Goal: Task Accomplishment & Management: Manage account settings

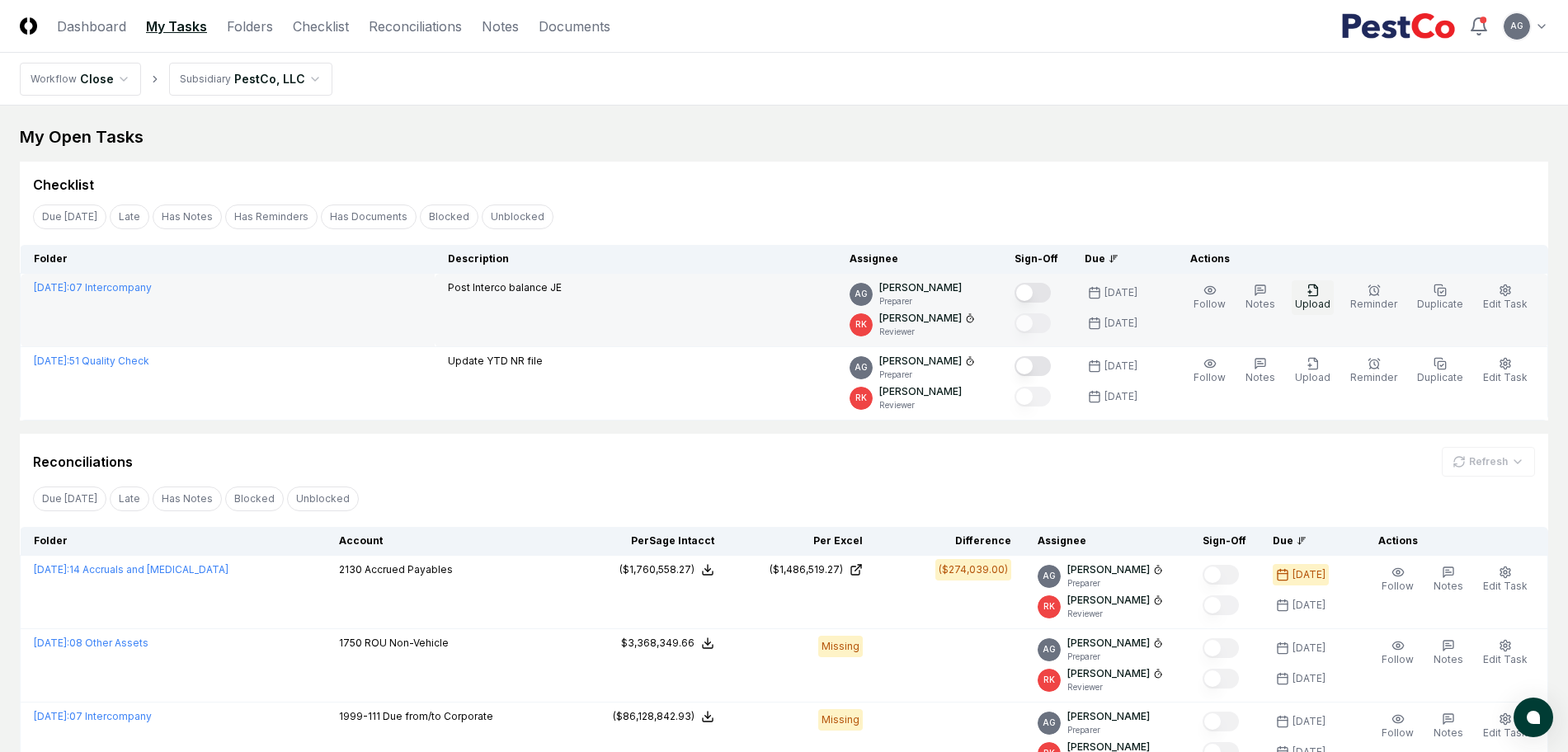
click at [1310, 299] on span "Upload" at bounding box center [1312, 303] width 35 height 12
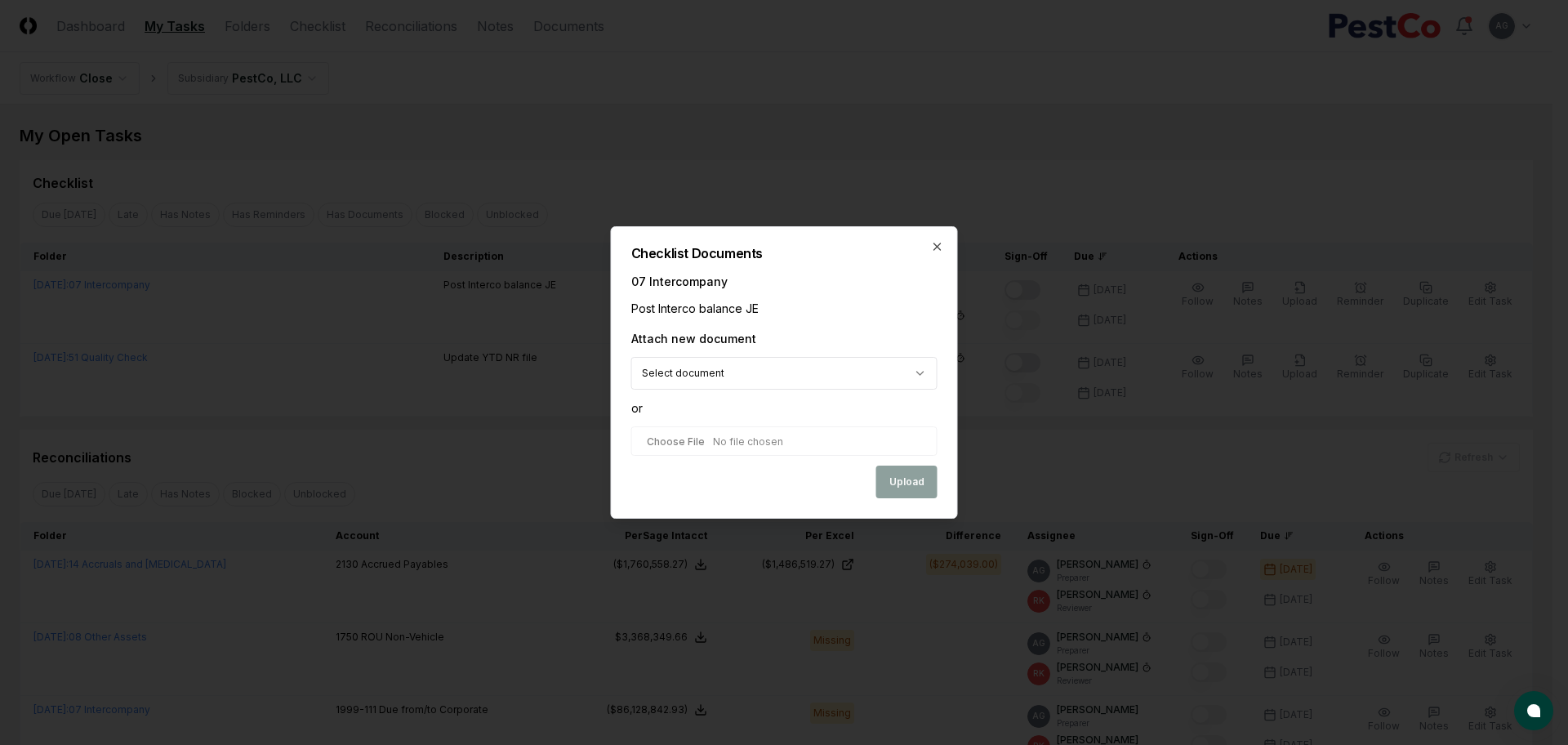
click at [741, 440] on input "file" at bounding box center [785, 441] width 306 height 29
click at [942, 249] on icon "button" at bounding box center [937, 247] width 13 height 13
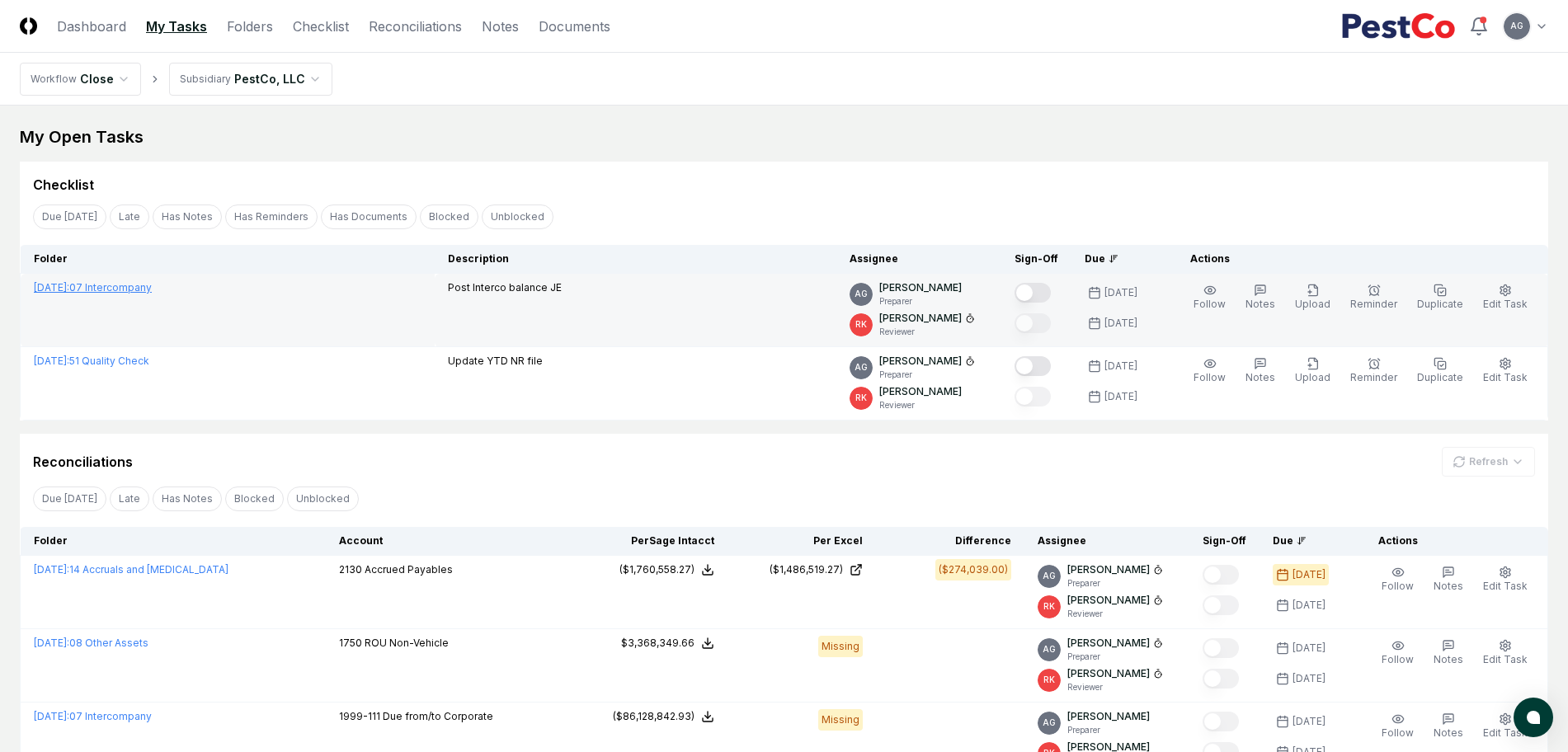
click at [152, 286] on link "September 2025 : 07 Intercompany" at bounding box center [92, 287] width 118 height 12
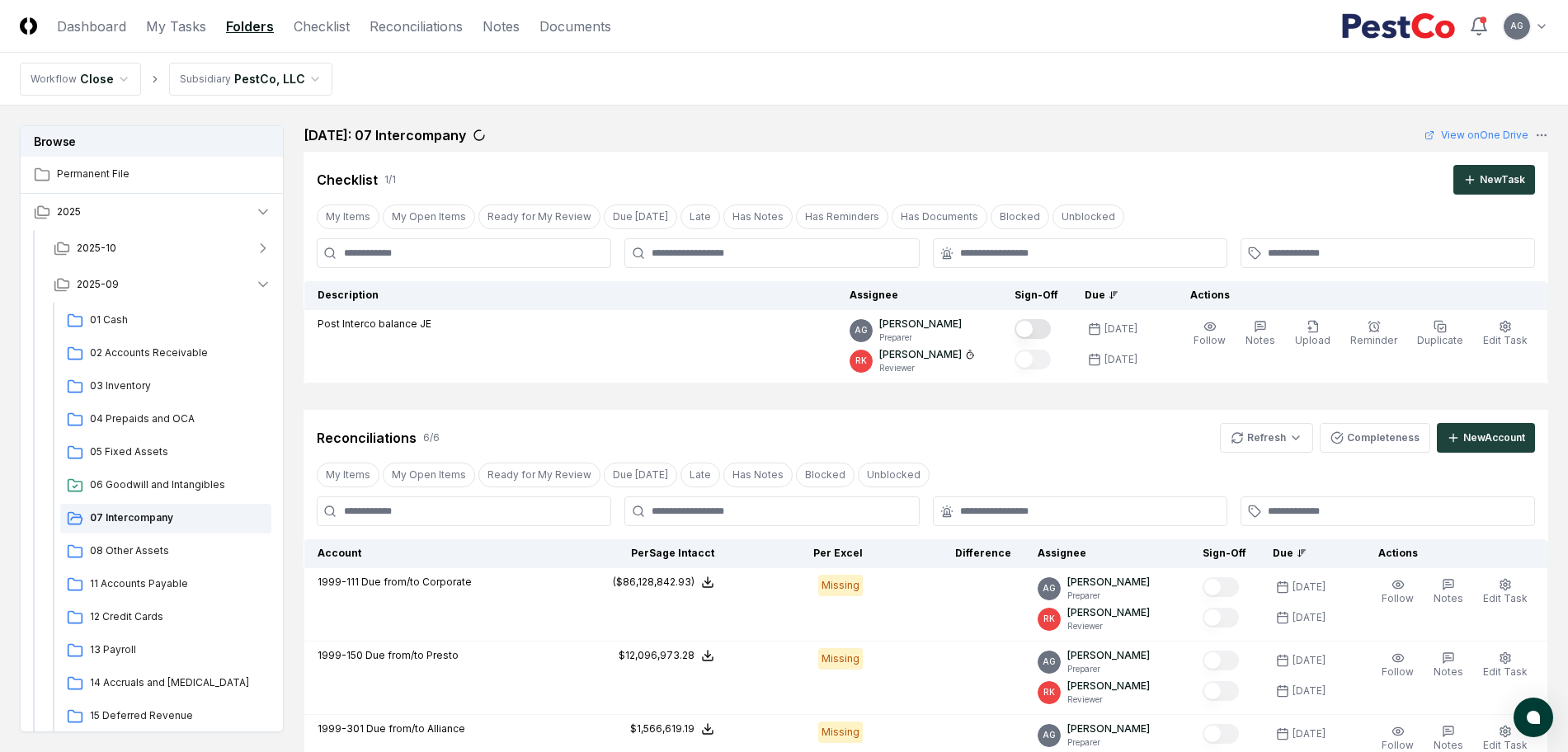
click at [700, 398] on div "Cancel Reassign September 2025: 07 Intercompany View on One Drive Checklist 1 /…" at bounding box center [926, 666] width 1245 height 1082
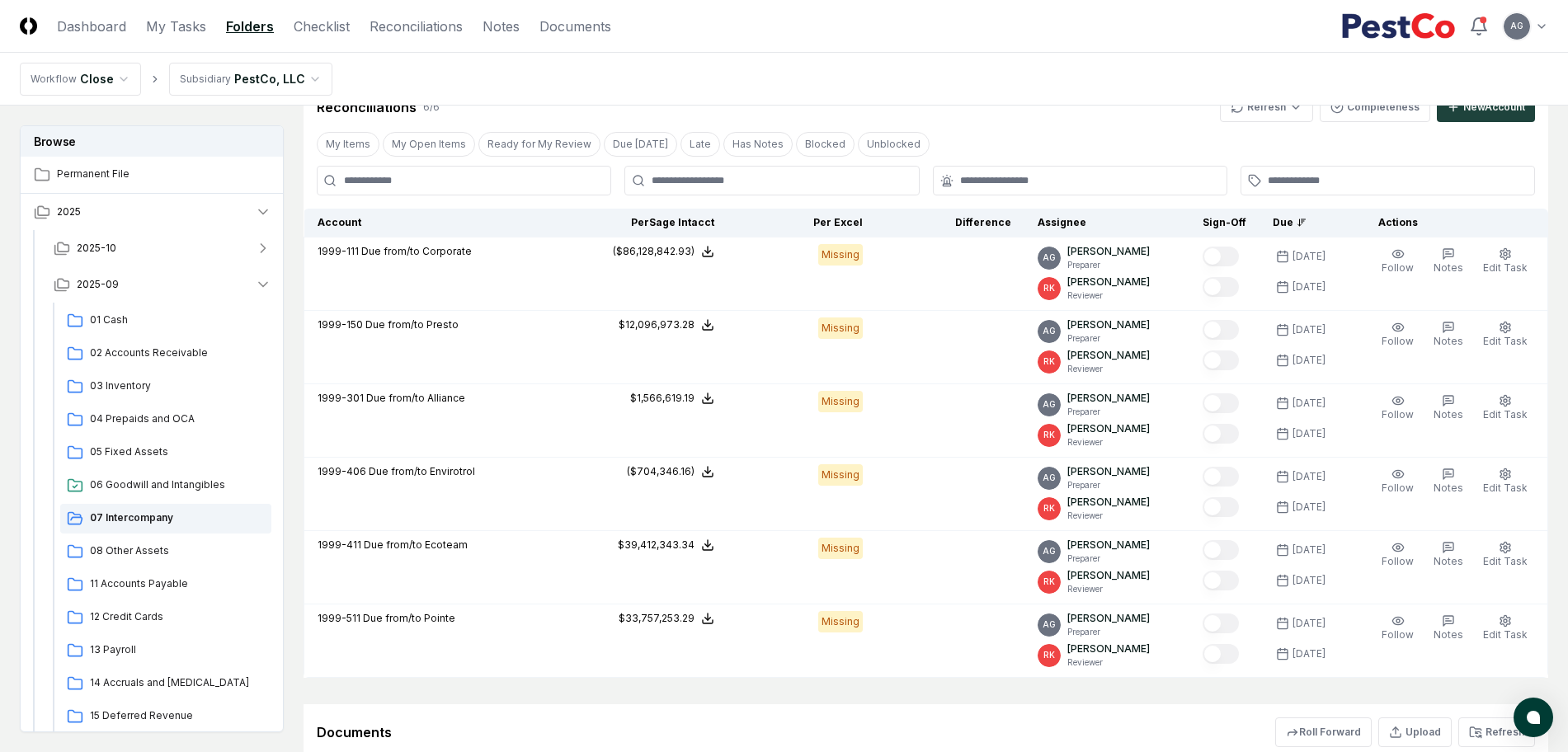
scroll to position [515, 0]
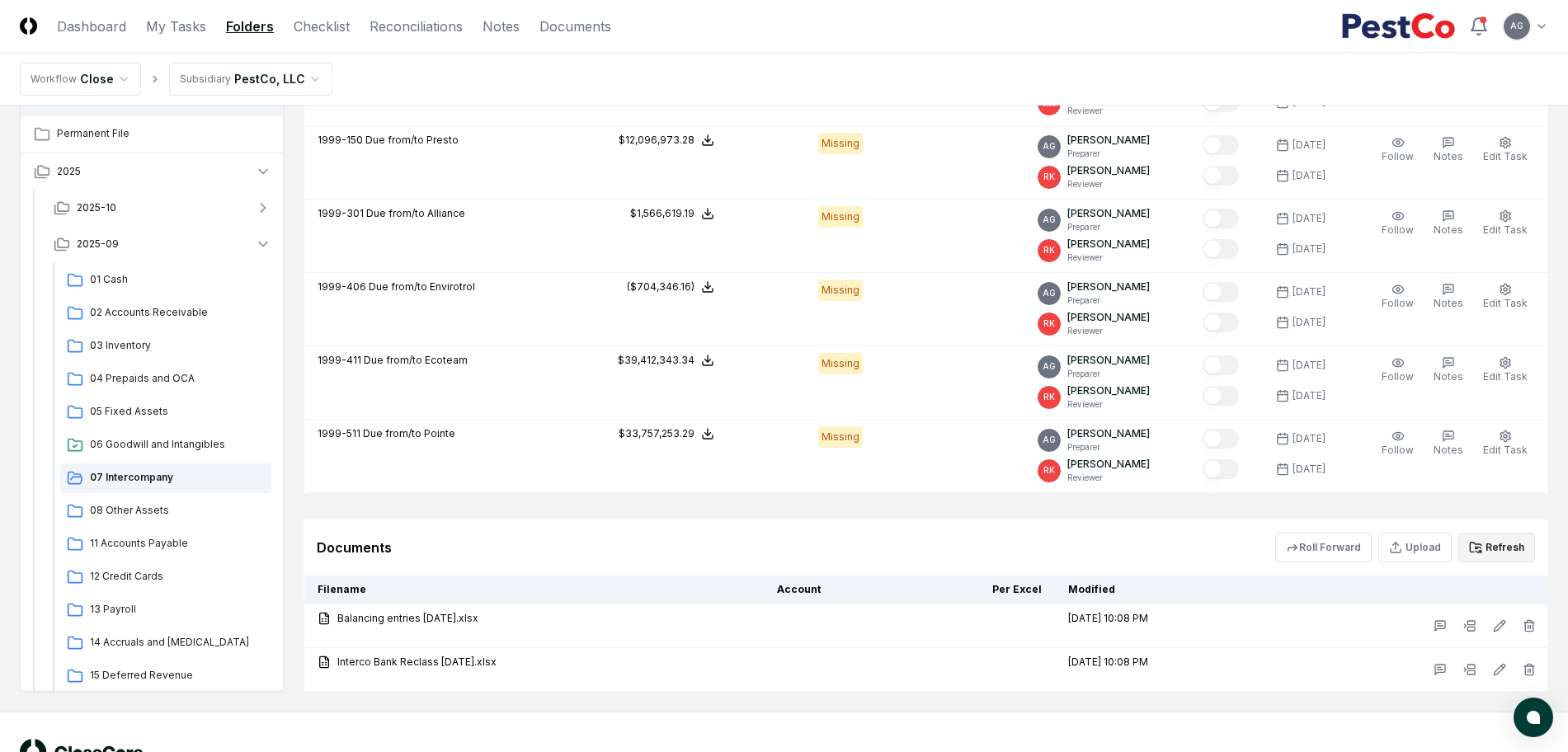
click at [1503, 551] on button "Refresh" at bounding box center [1496, 547] width 77 height 29
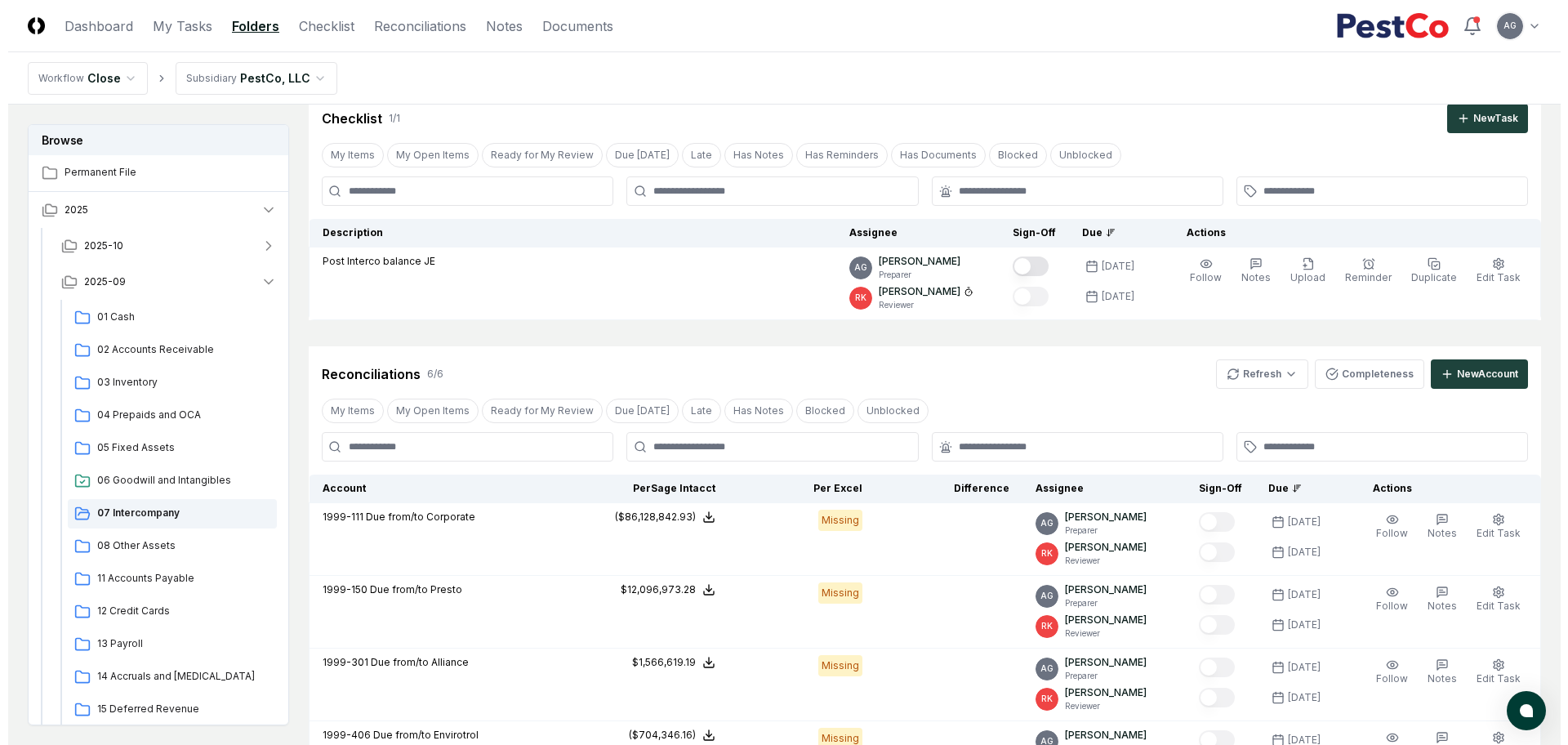
scroll to position [0, 0]
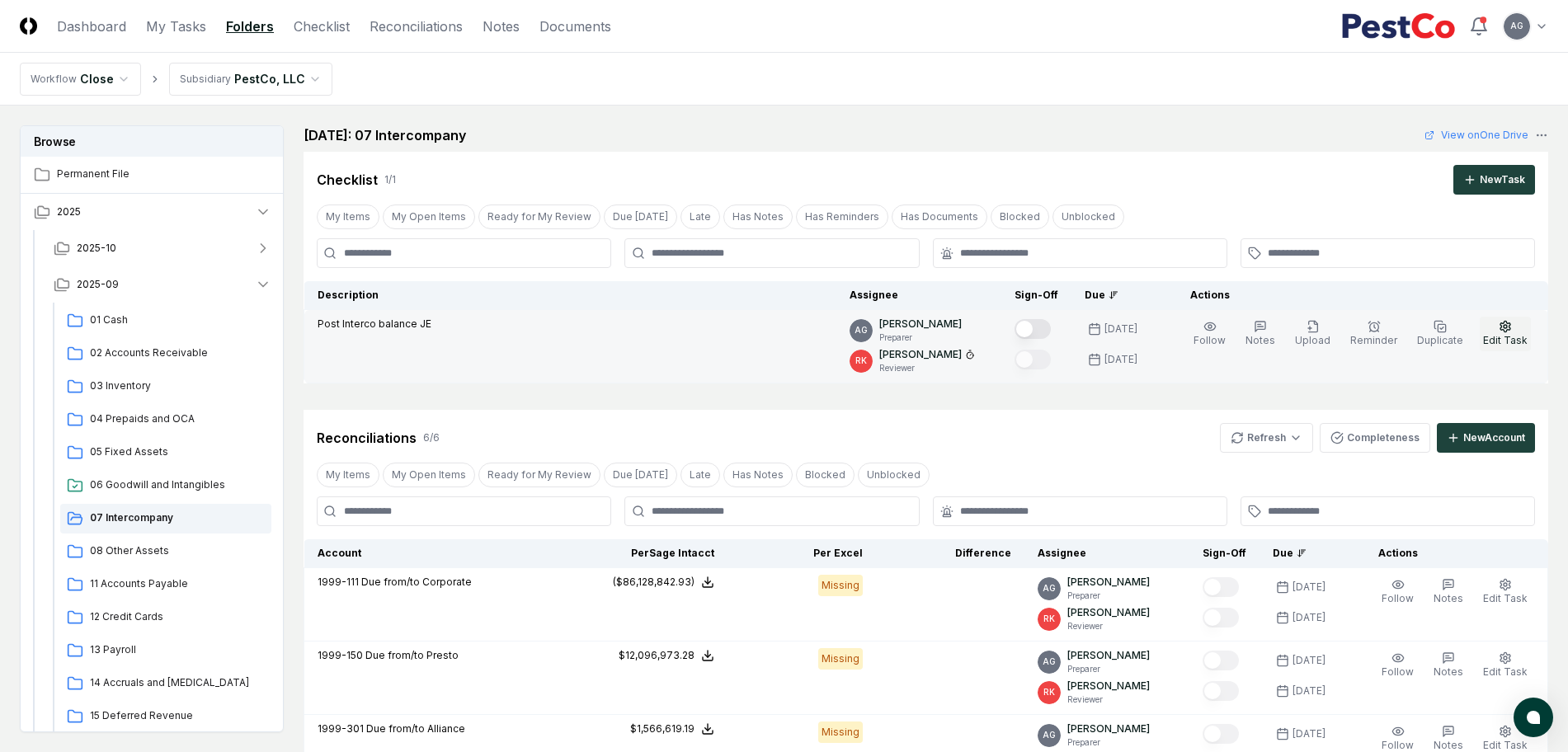
click at [1524, 331] on button "Edit Task" at bounding box center [1505, 334] width 51 height 35
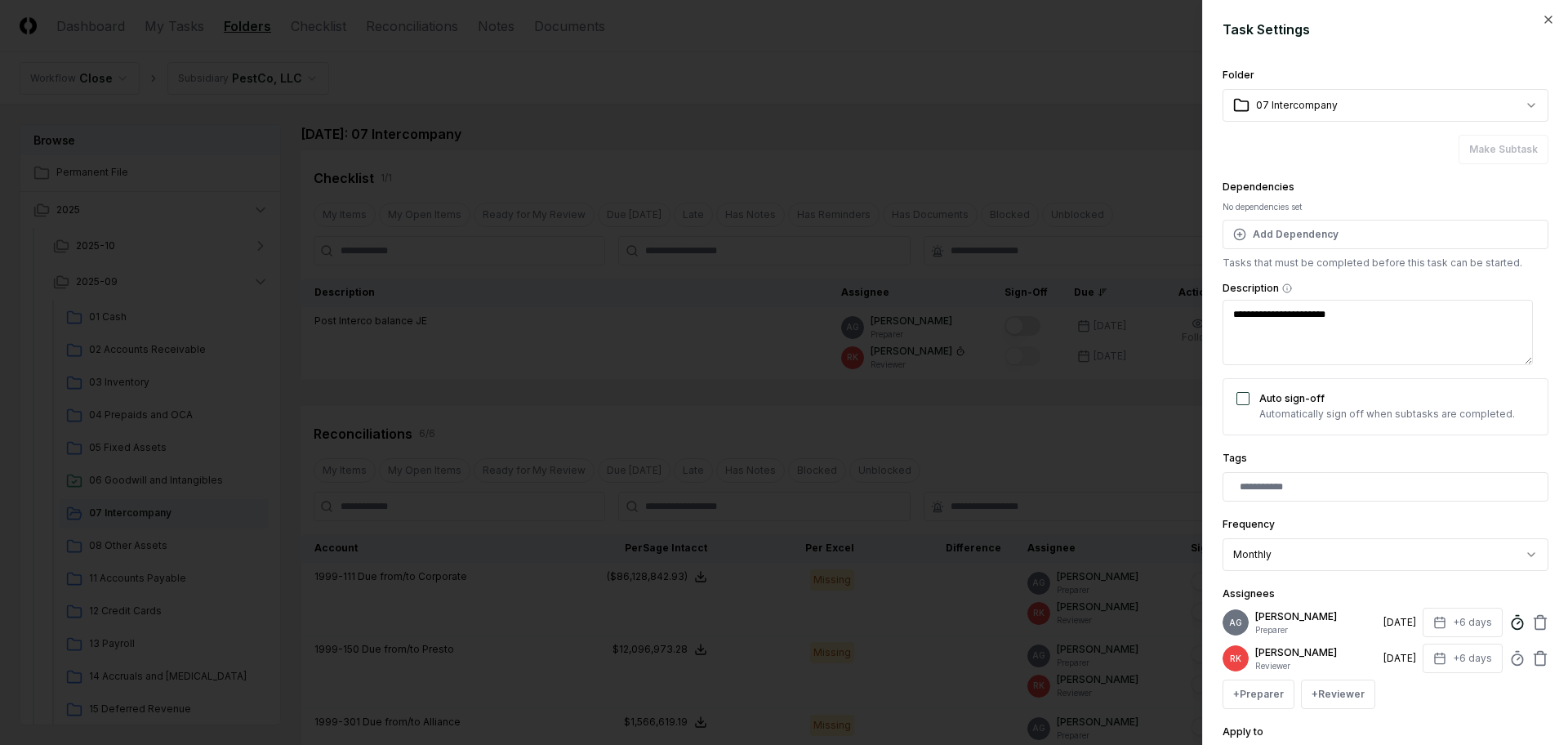
click at [1510, 631] on icon at bounding box center [1518, 623] width 16 height 16
type textarea "*"
type input "*"
type textarea "*"
drag, startPoint x: 1287, startPoint y: 581, endPoint x: 1265, endPoint y: 584, distance: 22.2
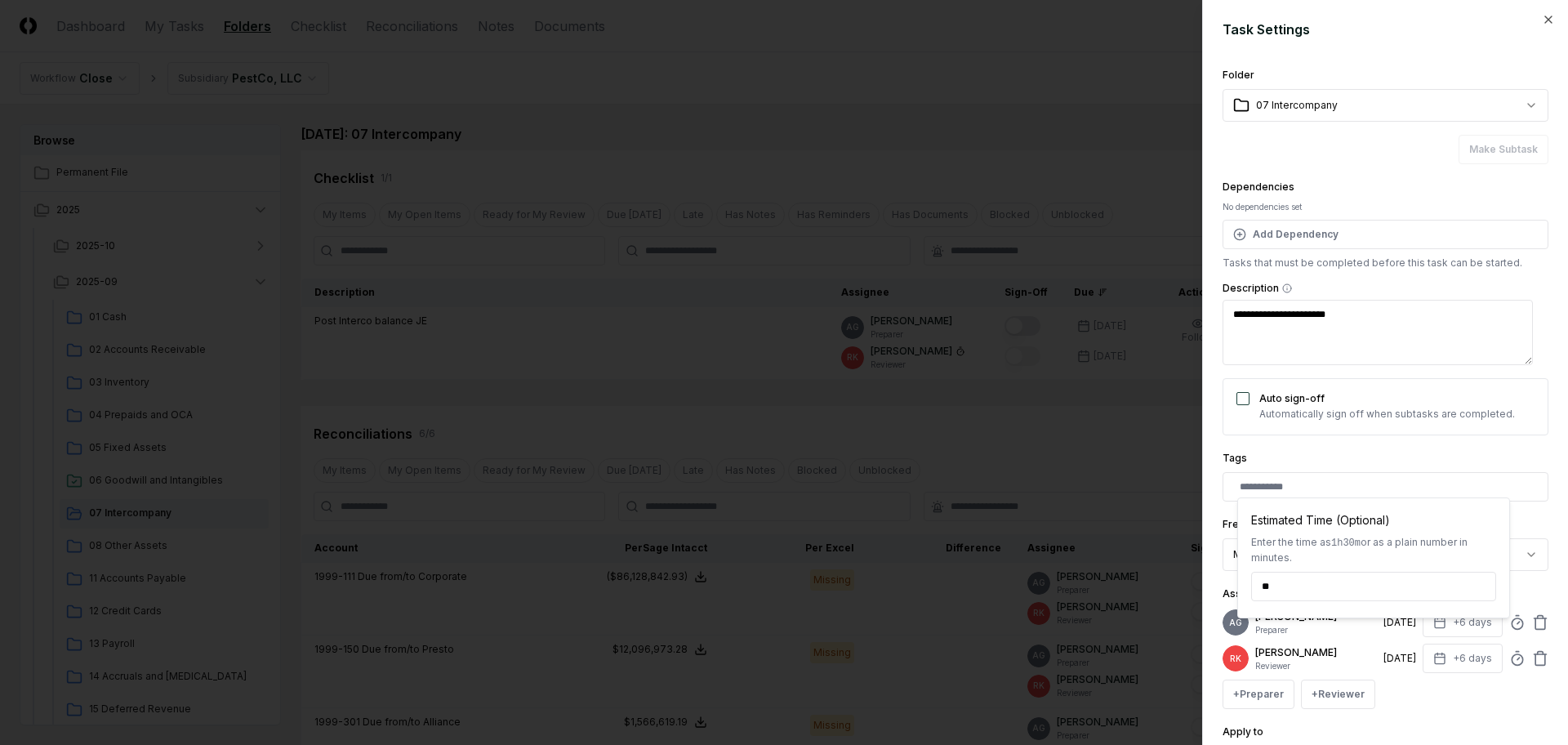
click at [1265, 584] on input "**" at bounding box center [1374, 587] width 245 height 29
type input "*"
type textarea "*"
type input "******"
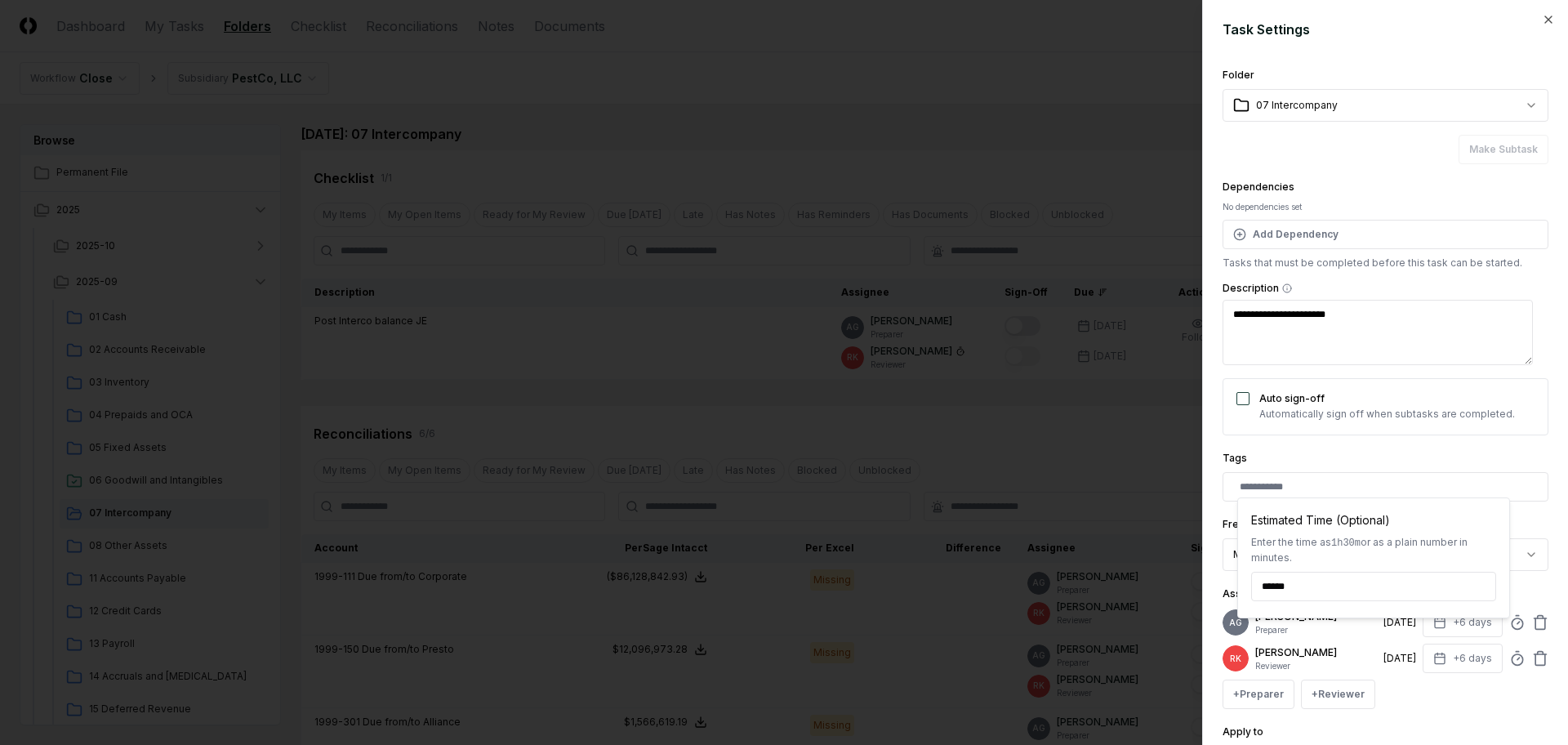
click at [1542, 521] on div "**********" at bounding box center [1386, 372] width 366 height 745
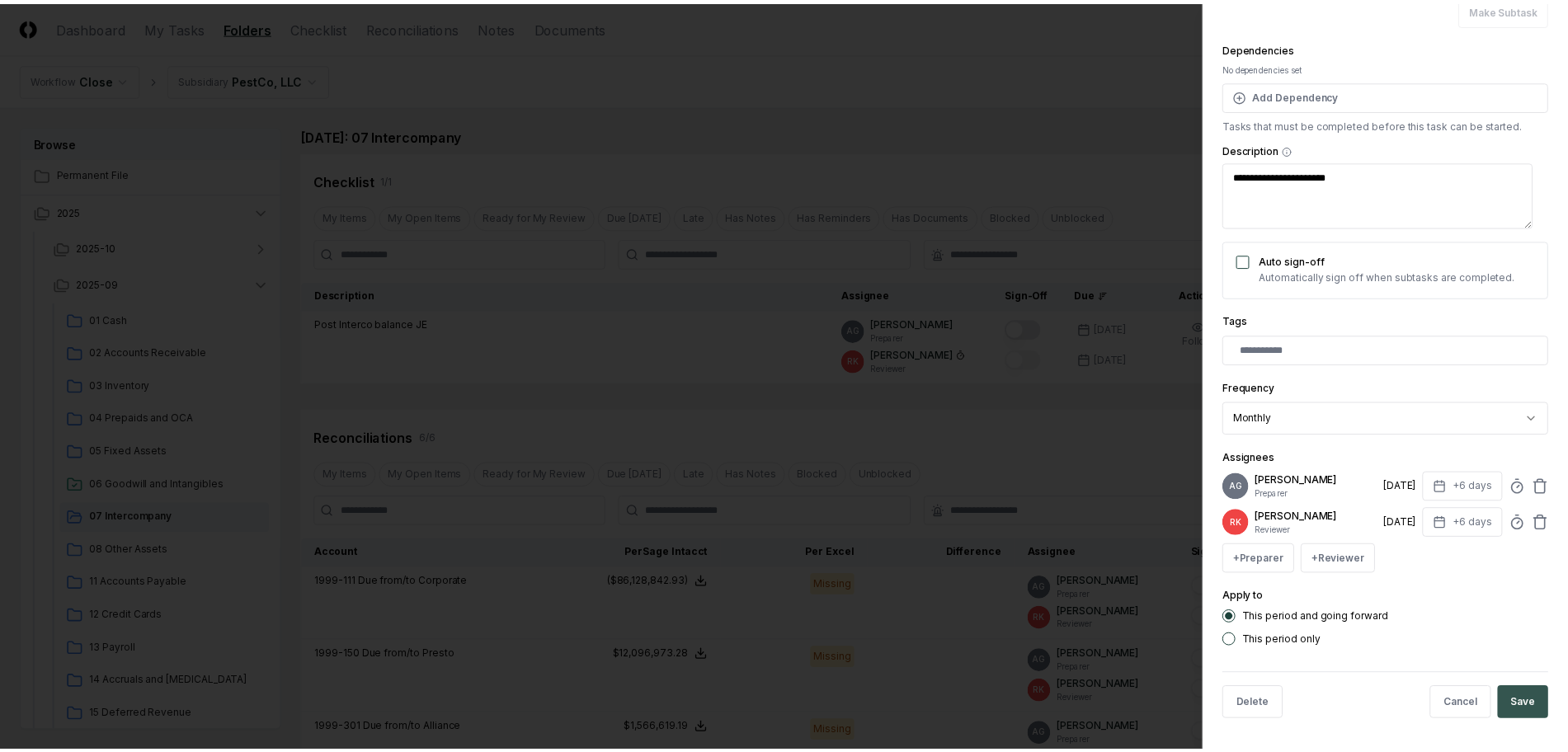
scroll to position [156, 0]
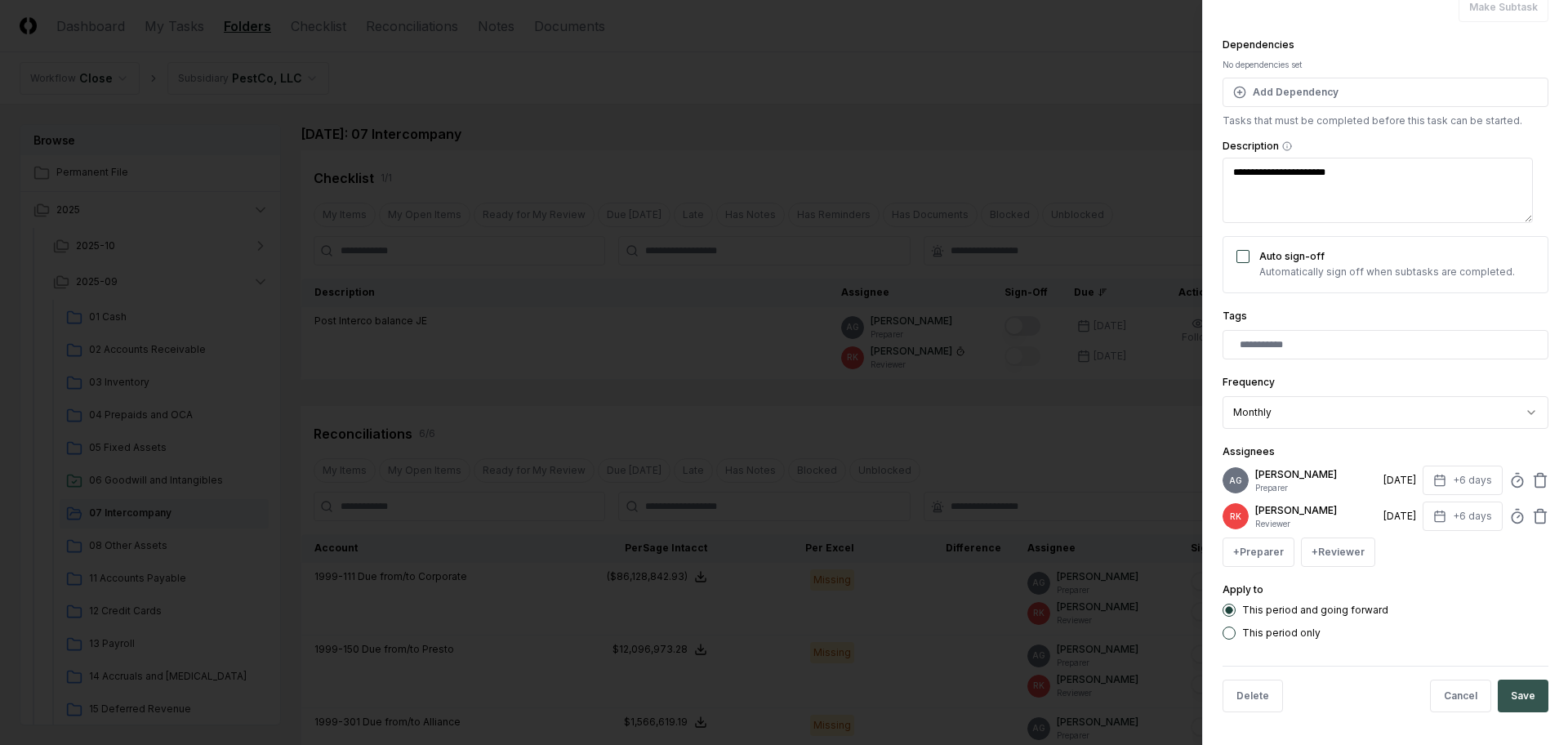
click at [1518, 689] on button "Save" at bounding box center [1523, 696] width 50 height 33
type textarea "*"
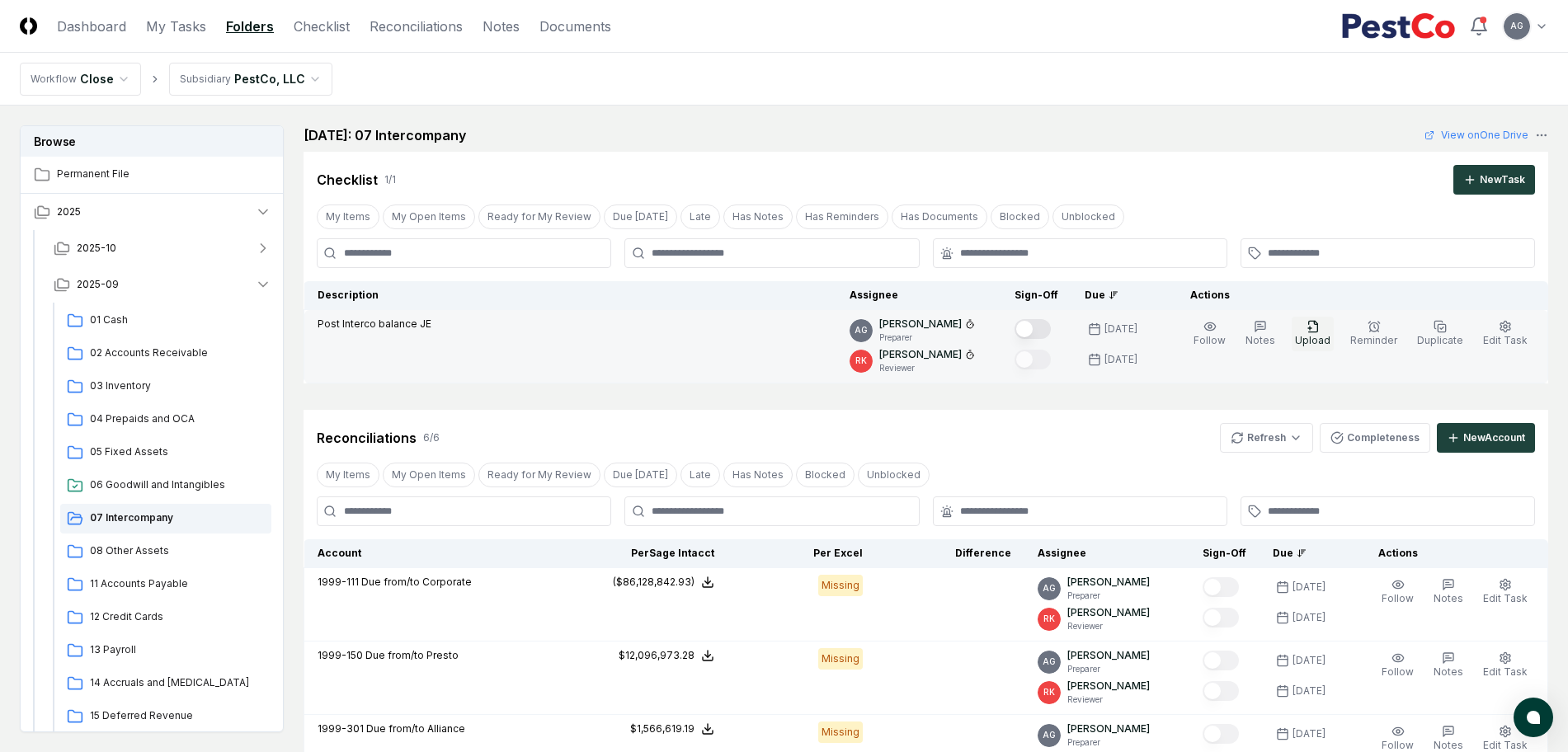
click at [1314, 345] on span "Upload" at bounding box center [1312, 340] width 35 height 12
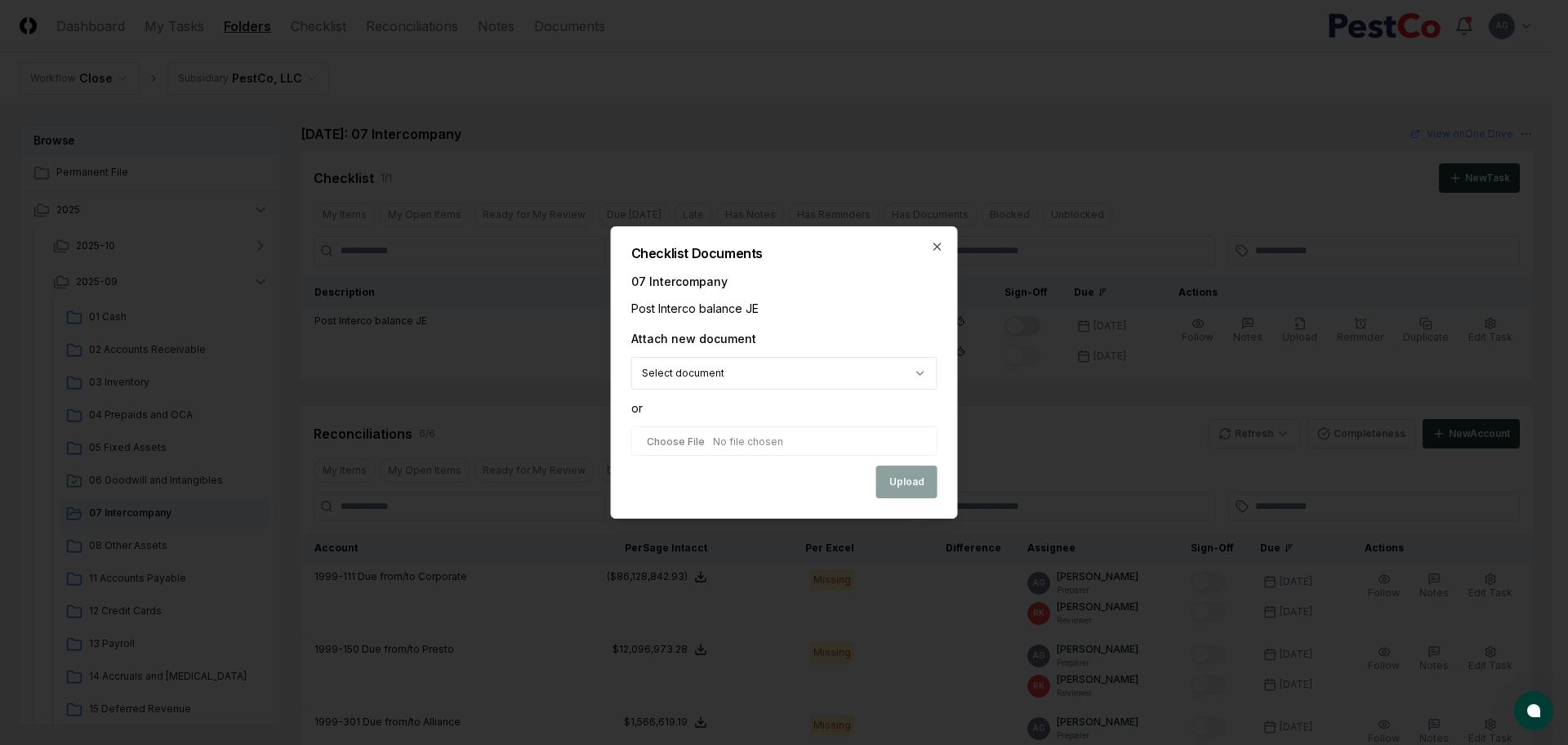
click at [830, 378] on body "CloseCore Dashboard My Tasks Folders Checklist Reconciliations Notes Documents …" at bounding box center [776, 657] width 1553 height 1314
select select "**********"
click at [902, 477] on button "Upload" at bounding box center [907, 484] width 62 height 33
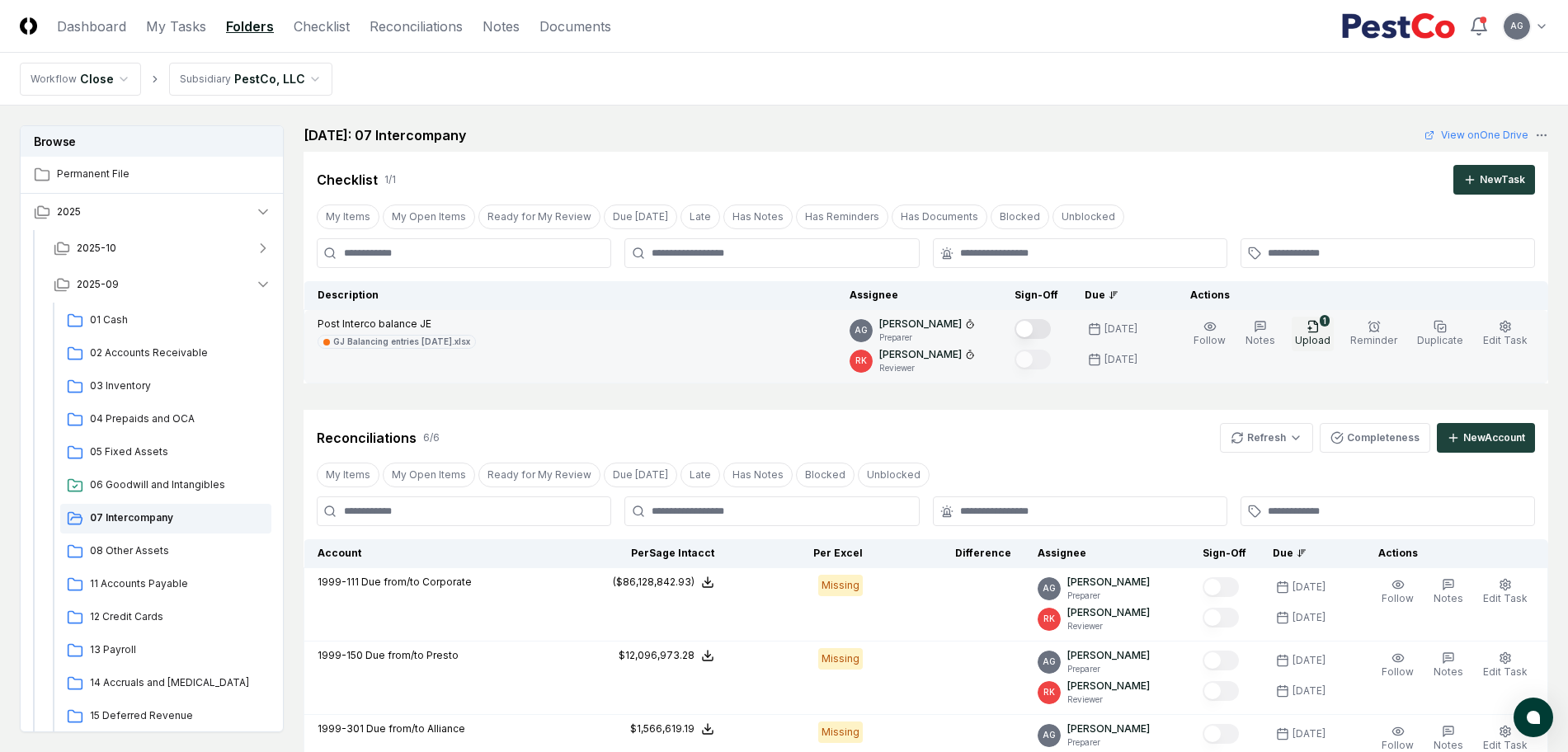
click at [1320, 334] on span "Upload" at bounding box center [1312, 340] width 35 height 12
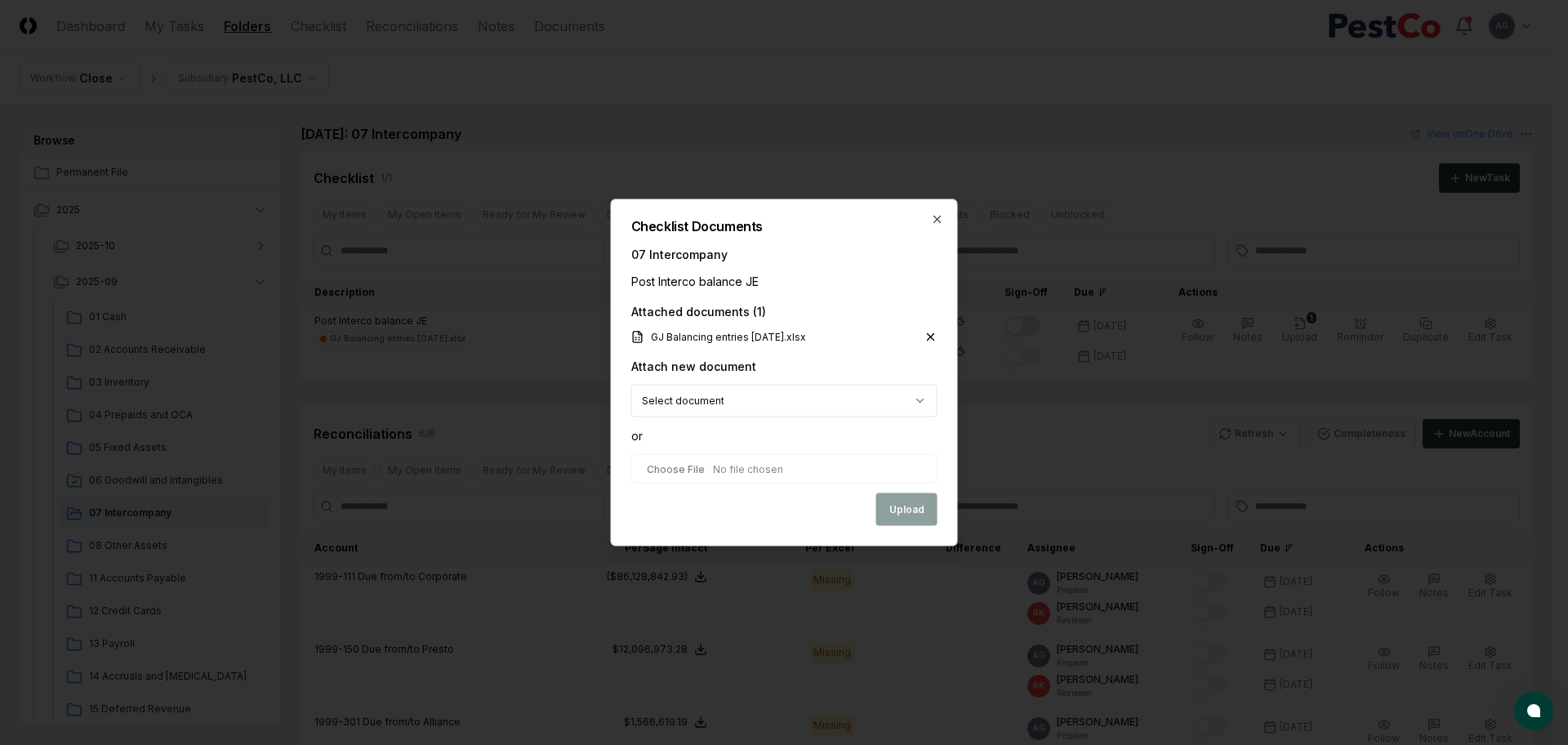
click at [759, 402] on body "CloseCore Dashboard My Tasks Folders Checklist Reconciliations Notes Documents …" at bounding box center [776, 657] width 1553 height 1314
select select "**********"
click at [906, 513] on button "Upload" at bounding box center [907, 510] width 62 height 33
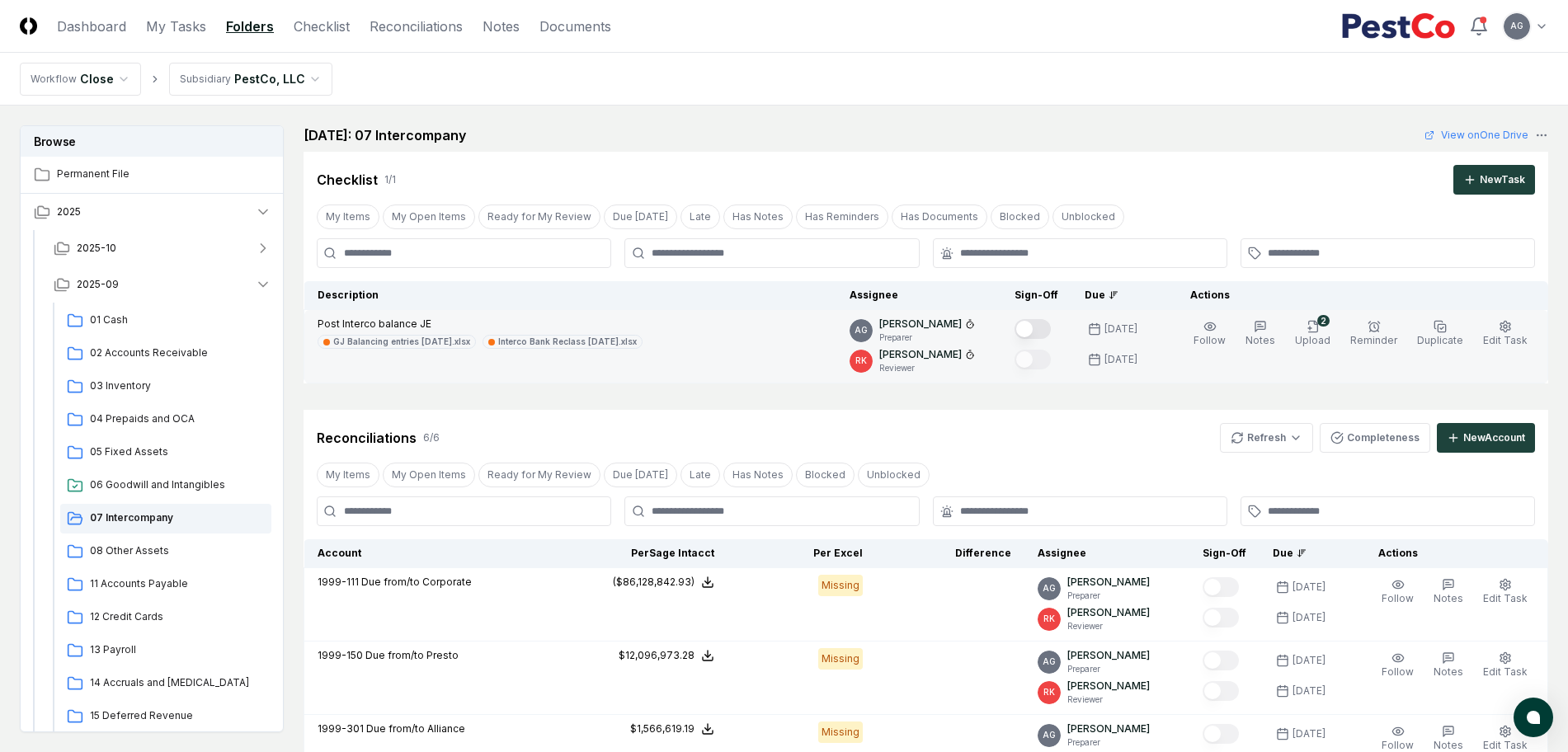
click at [1051, 334] on button "Mark complete" at bounding box center [1033, 328] width 36 height 20
click at [167, 30] on link "My Tasks" at bounding box center [176, 26] width 61 height 20
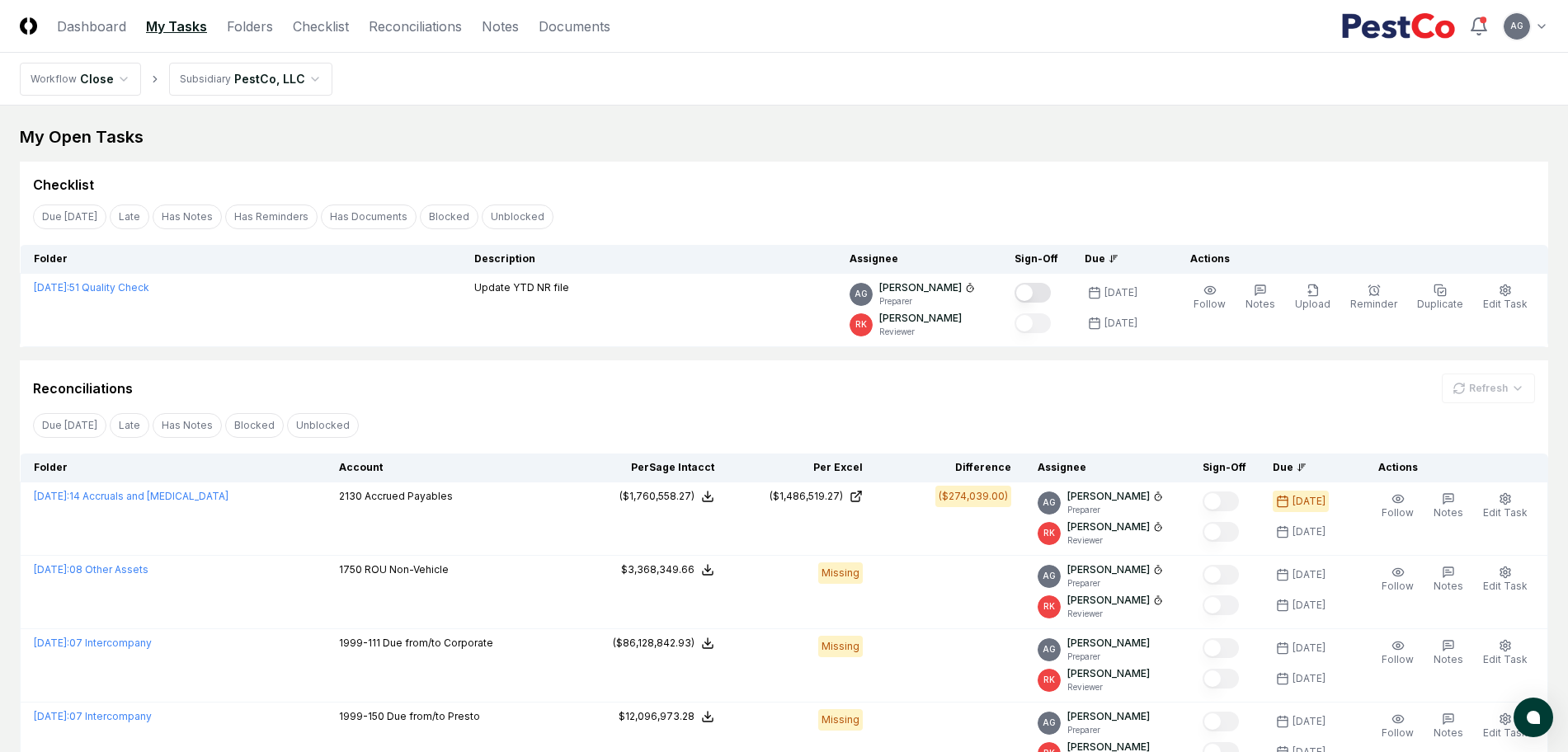
click at [728, 202] on div "Due Today Late Has Notes Has Reminders Has Documents Blocked Unblocked Clear Fi…" at bounding box center [784, 216] width 1528 height 30
click at [745, 177] on div "Checklist" at bounding box center [784, 184] width 1502 height 20
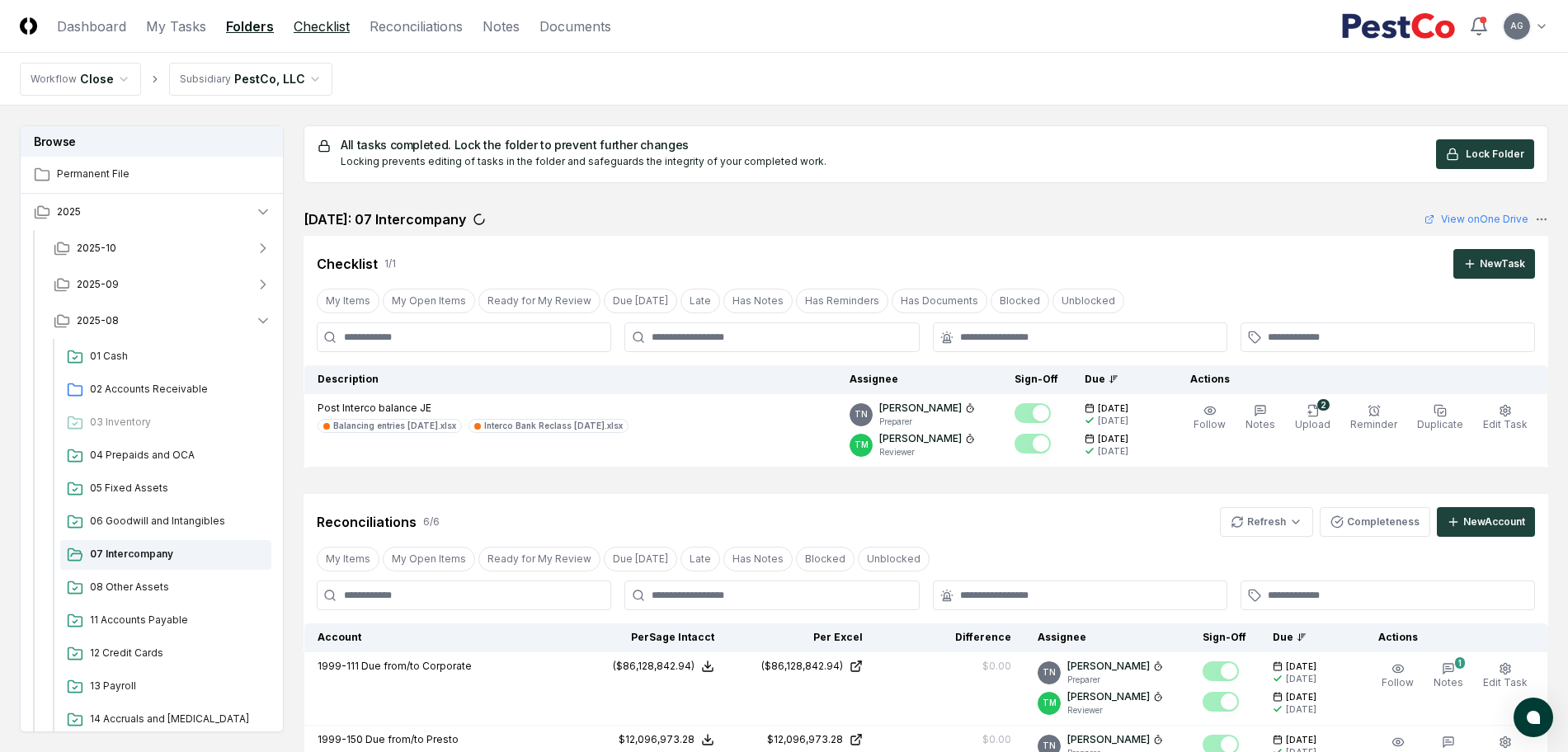
click at [308, 33] on link "Checklist" at bounding box center [322, 26] width 56 height 20
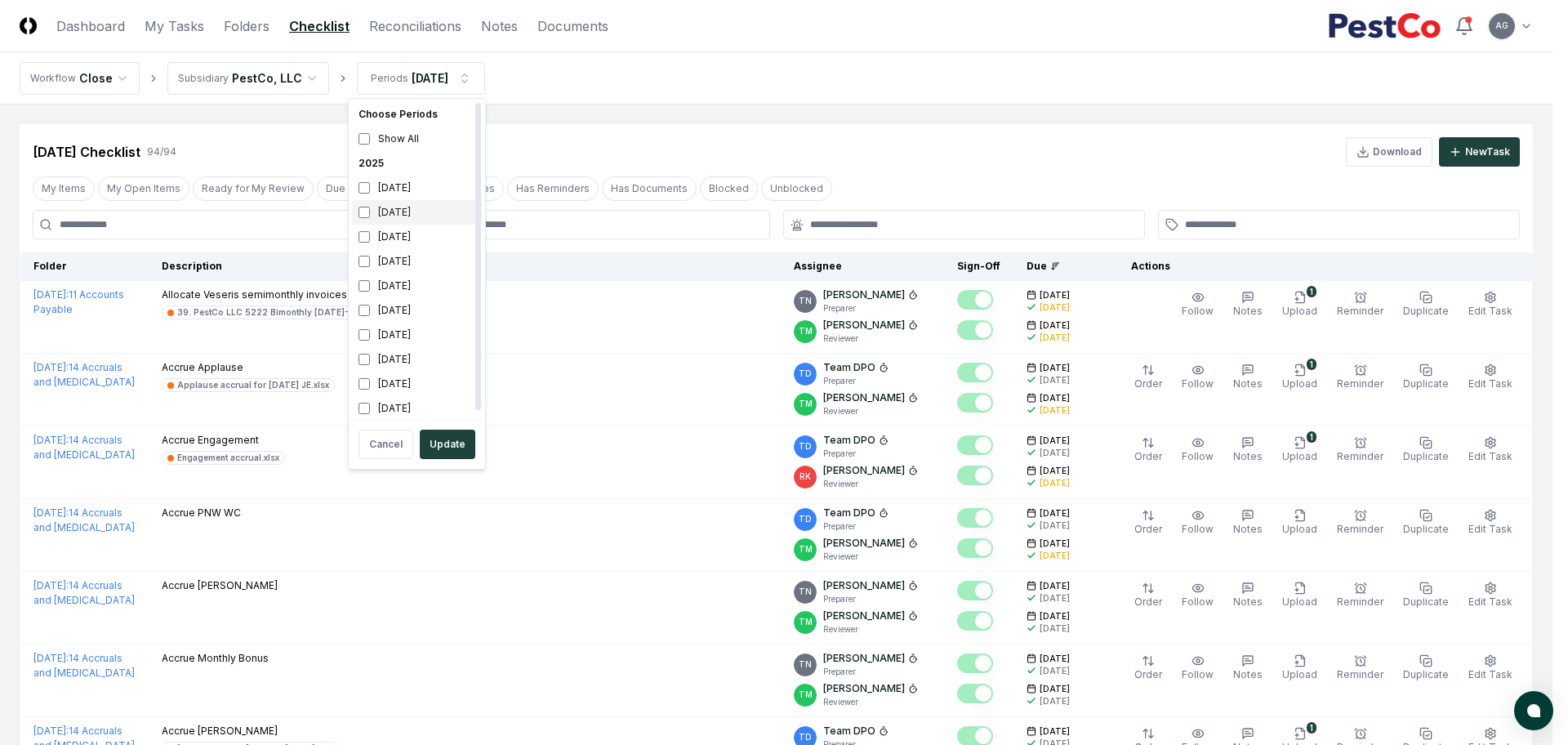
click at [404, 215] on div "[DATE]" at bounding box center [417, 212] width 130 height 25
click at [401, 236] on div "[DATE]" at bounding box center [417, 236] width 130 height 25
click at [454, 443] on button "Update" at bounding box center [448, 444] width 56 height 29
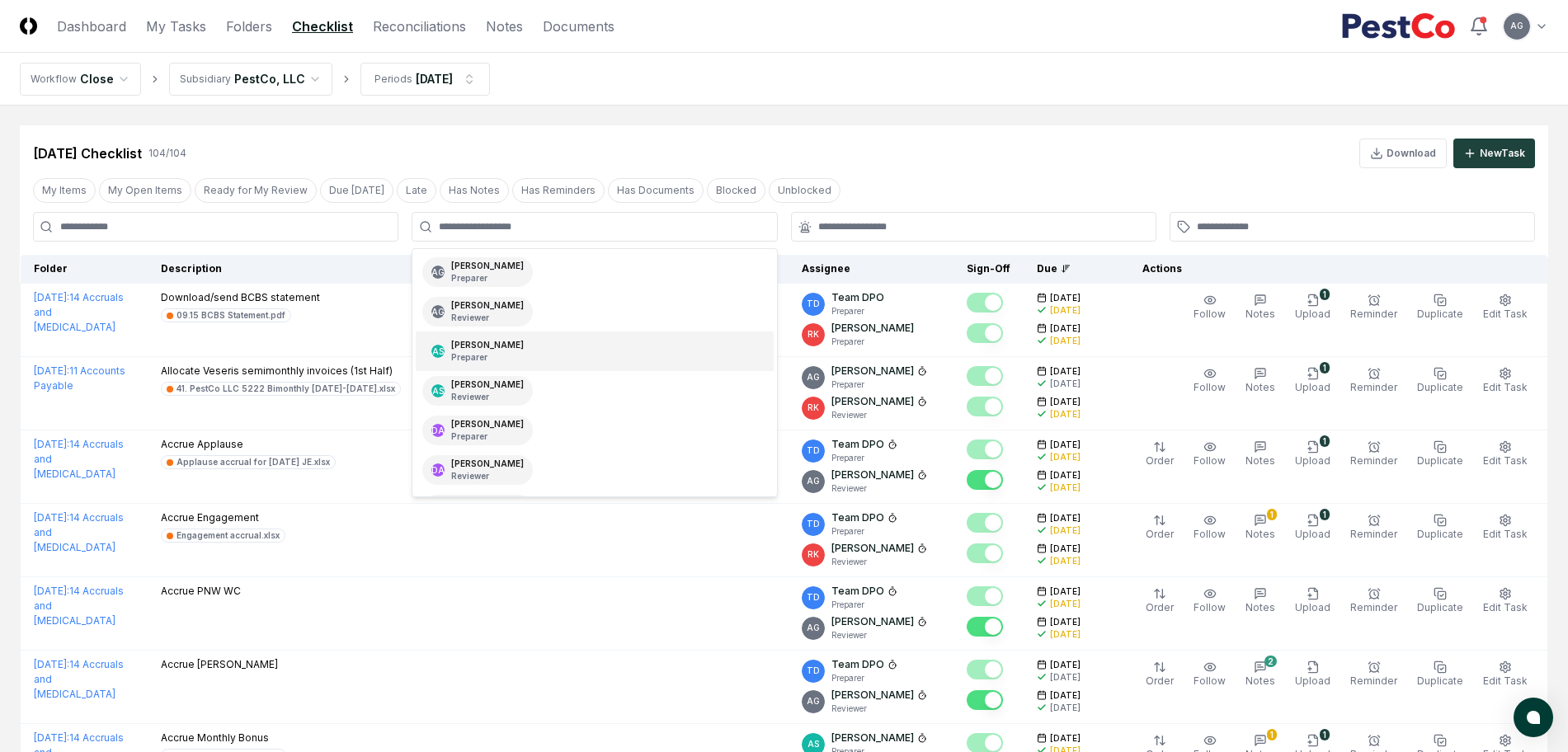
click at [554, 361] on div "AS [PERSON_NAME] Preparer" at bounding box center [594, 352] width 357 height 40
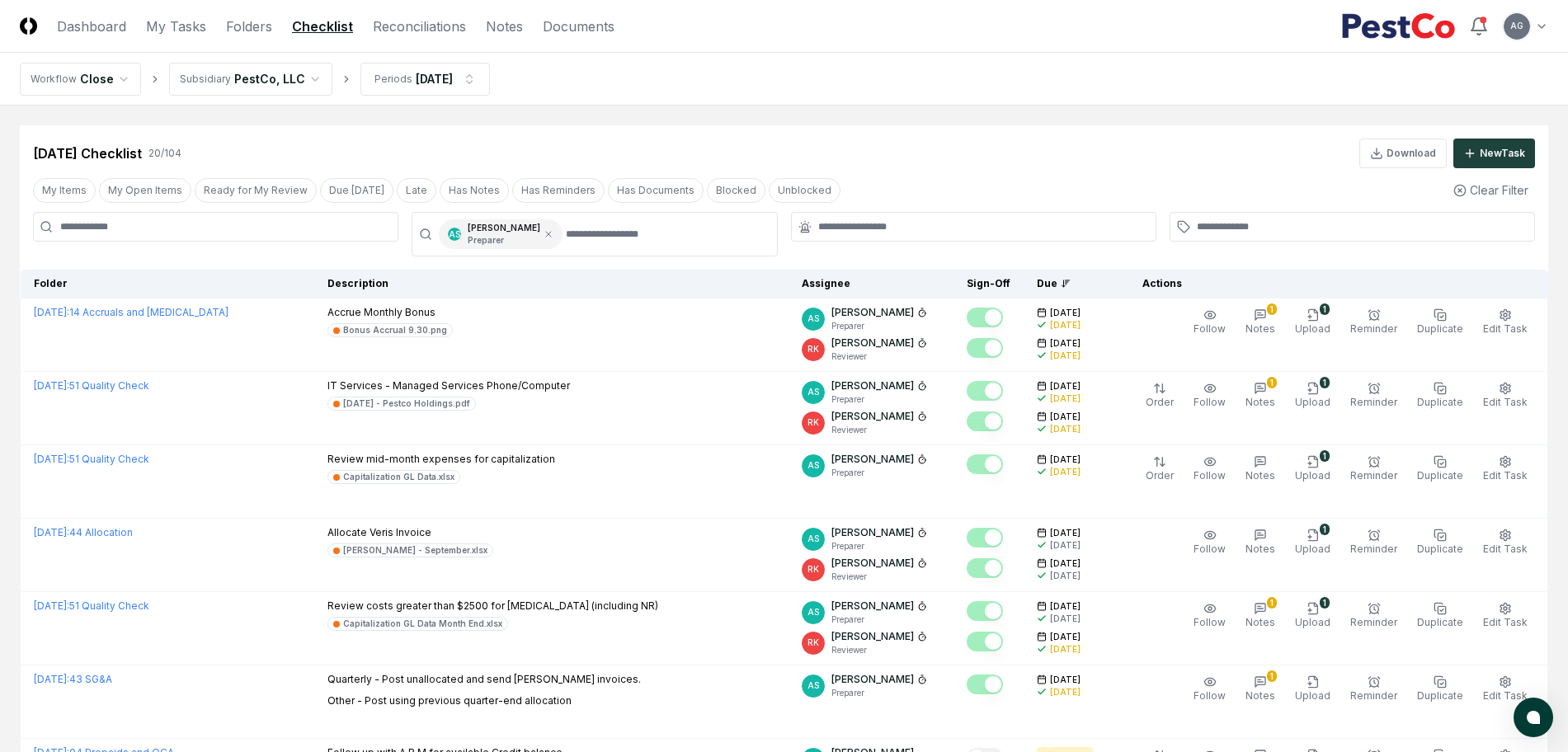
click at [875, 91] on nav "Workflow Close Subsidiary PestCo, LLC Periods [DATE]" at bounding box center [784, 79] width 1568 height 53
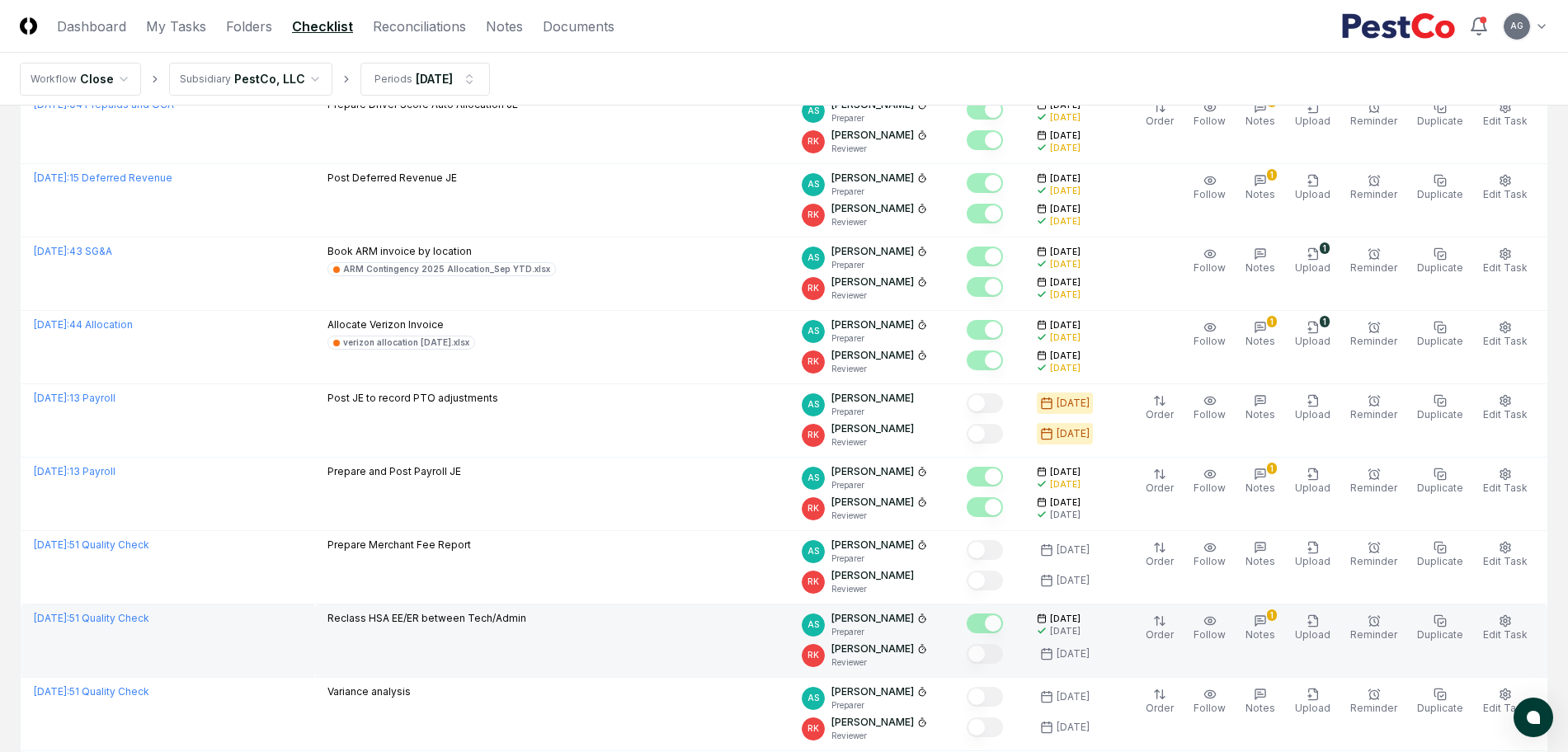
scroll to position [825, 0]
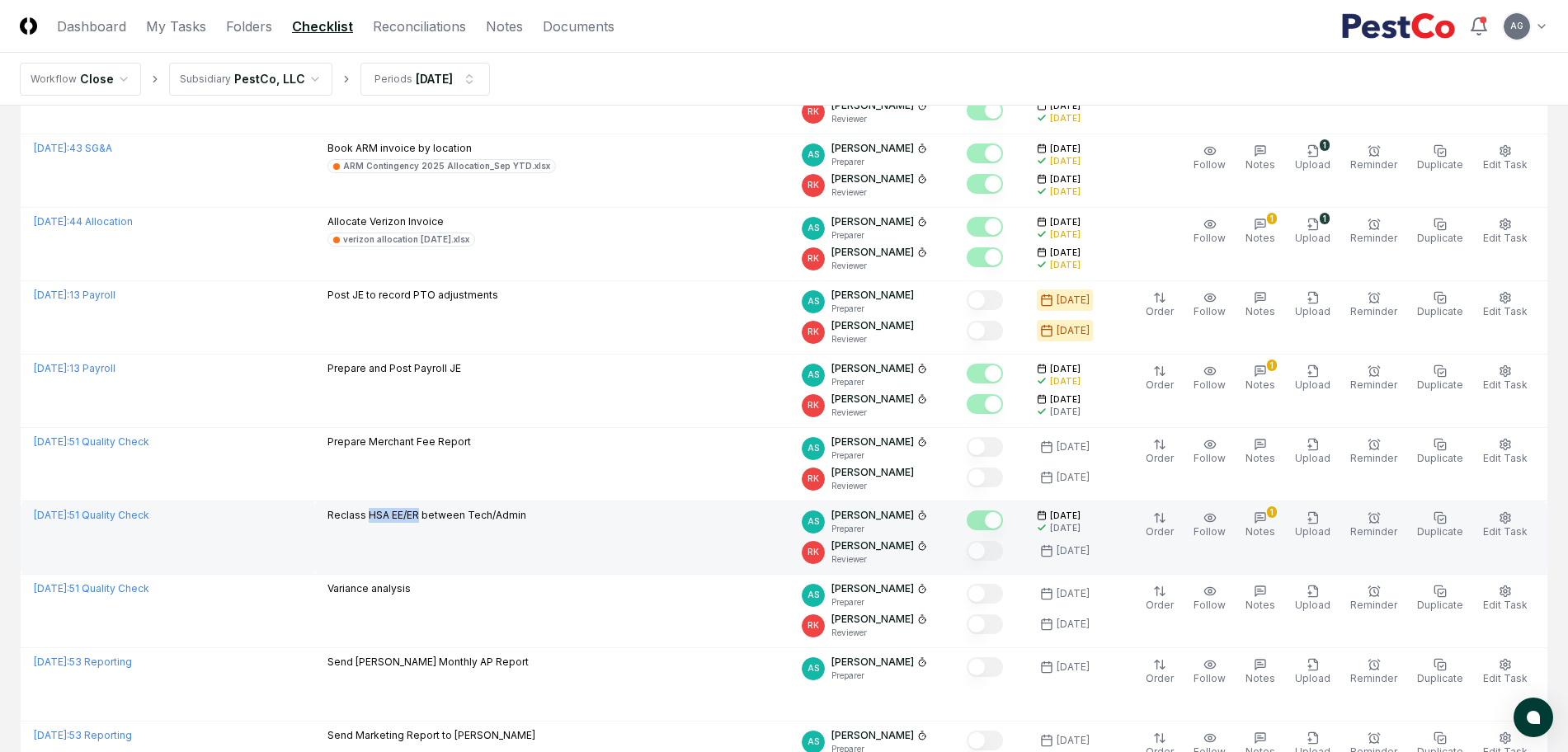
drag, startPoint x: 386, startPoint y: 515, endPoint x: 438, endPoint y: 519, distance: 52.2
click at [438, 519] on p "Reclass HSA EE/ER between Tech/Admin" at bounding box center [427, 515] width 199 height 15
copy p "HSA EE/ER"
